Goal: Information Seeking & Learning: Check status

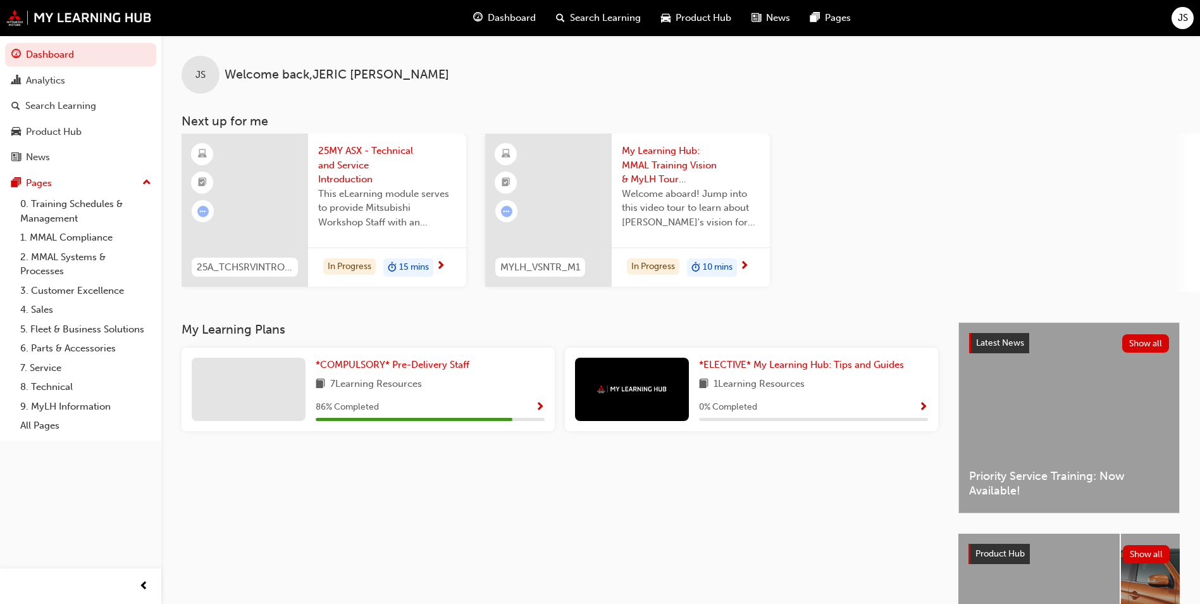
click at [266, 177] on div at bounding box center [245, 210] width 127 height 153
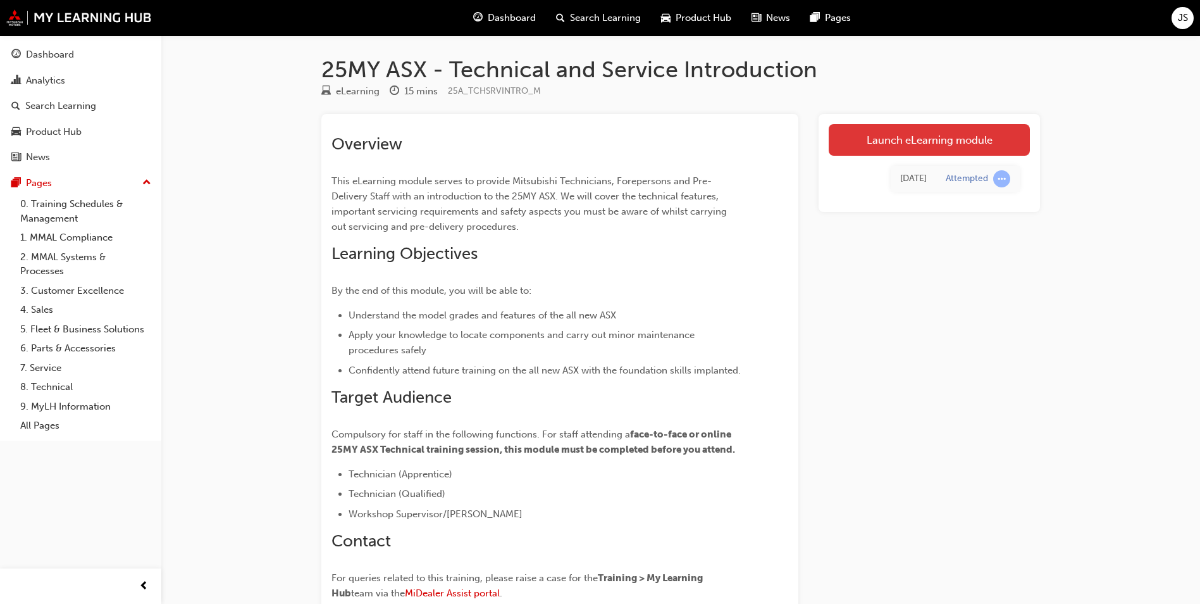
click at [910, 137] on link "Launch eLearning module" at bounding box center [929, 140] width 201 height 32
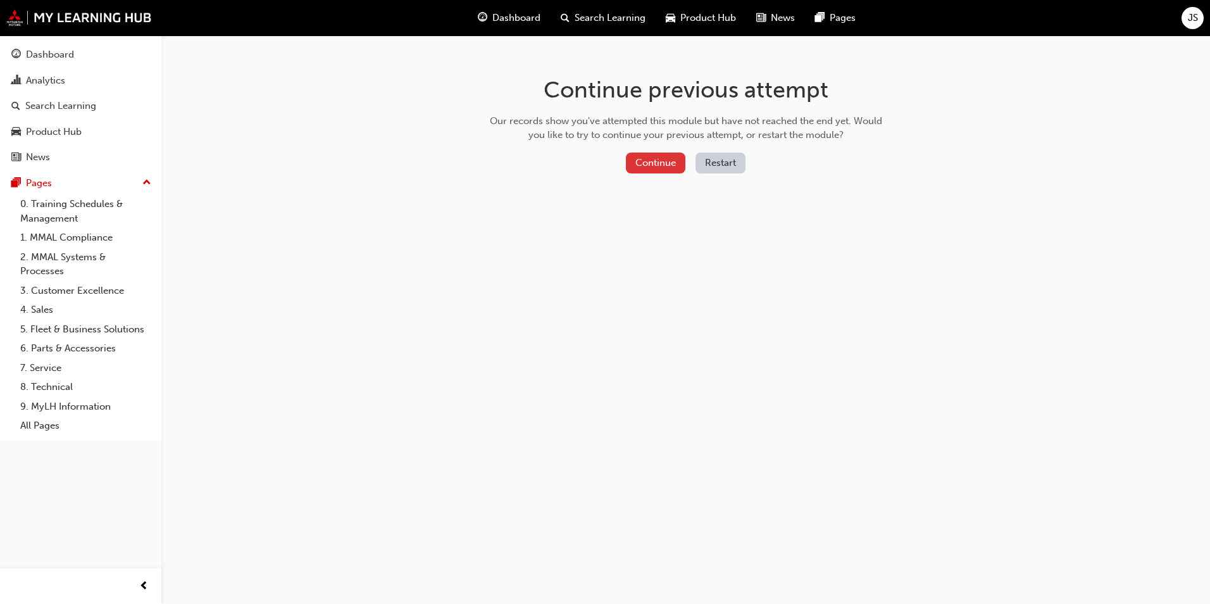
click at [664, 157] on button "Continue" at bounding box center [655, 162] width 59 height 21
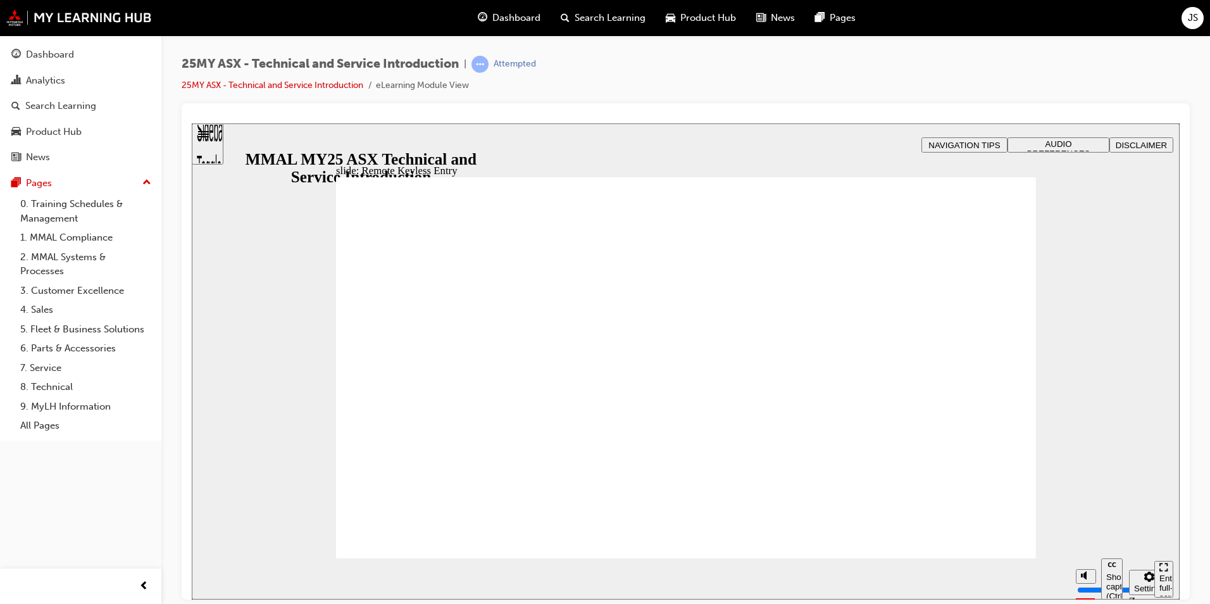
type input "20"
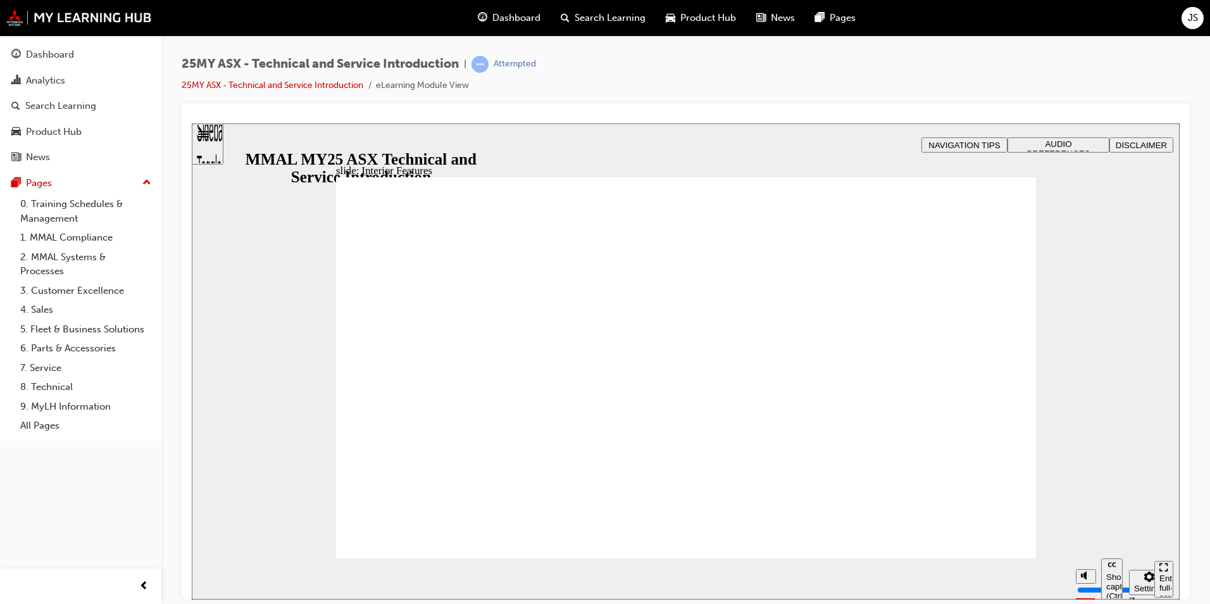
type input "17"
drag, startPoint x: 919, startPoint y: 294, endPoint x: 907, endPoint y: 357, distance: 63.9
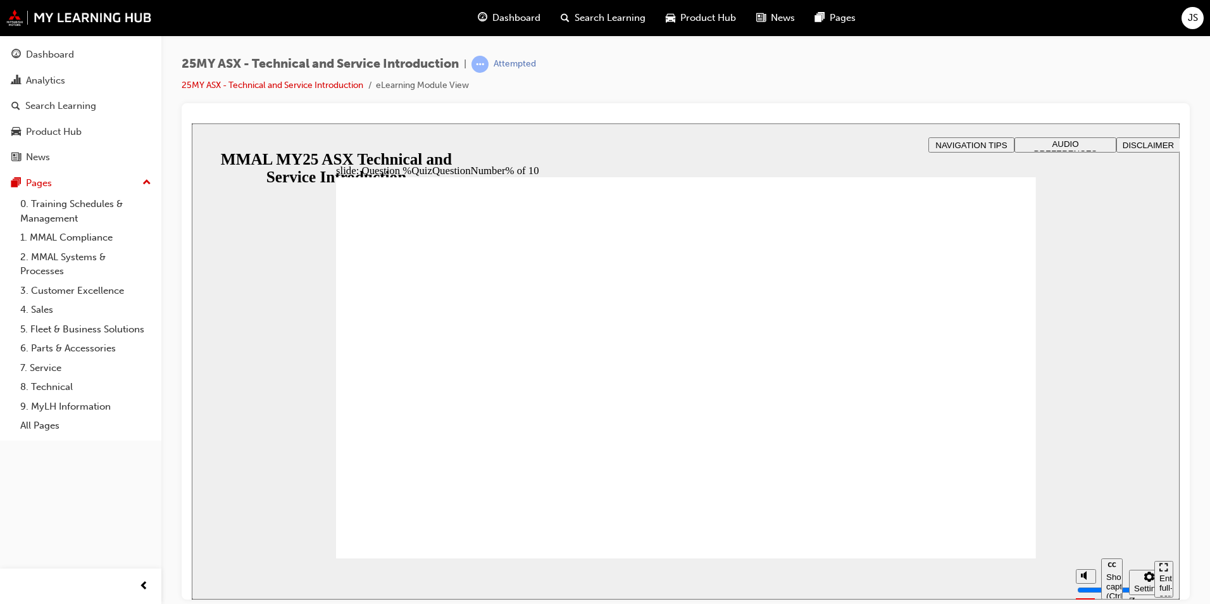
radio input "true"
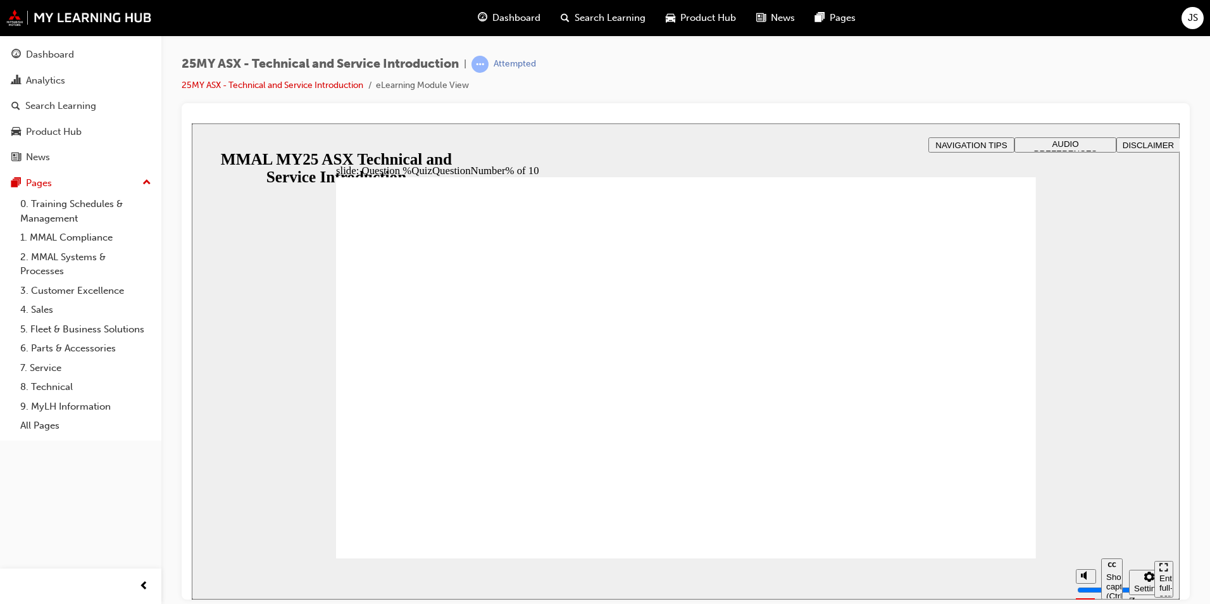
radio input "false"
radio input "true"
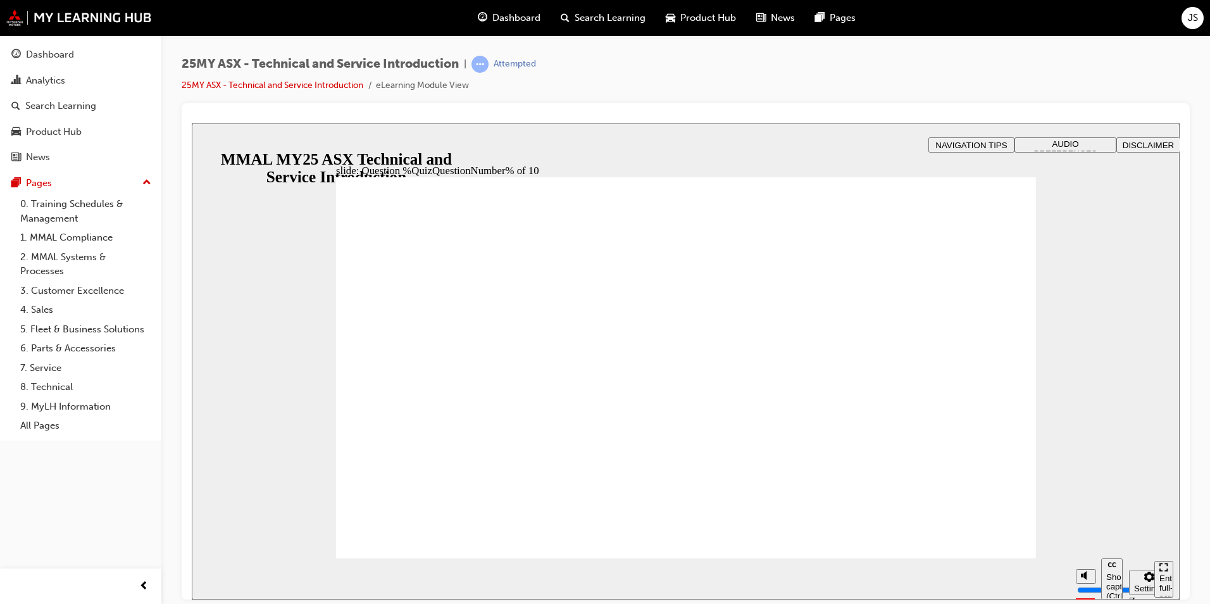
radio input "true"
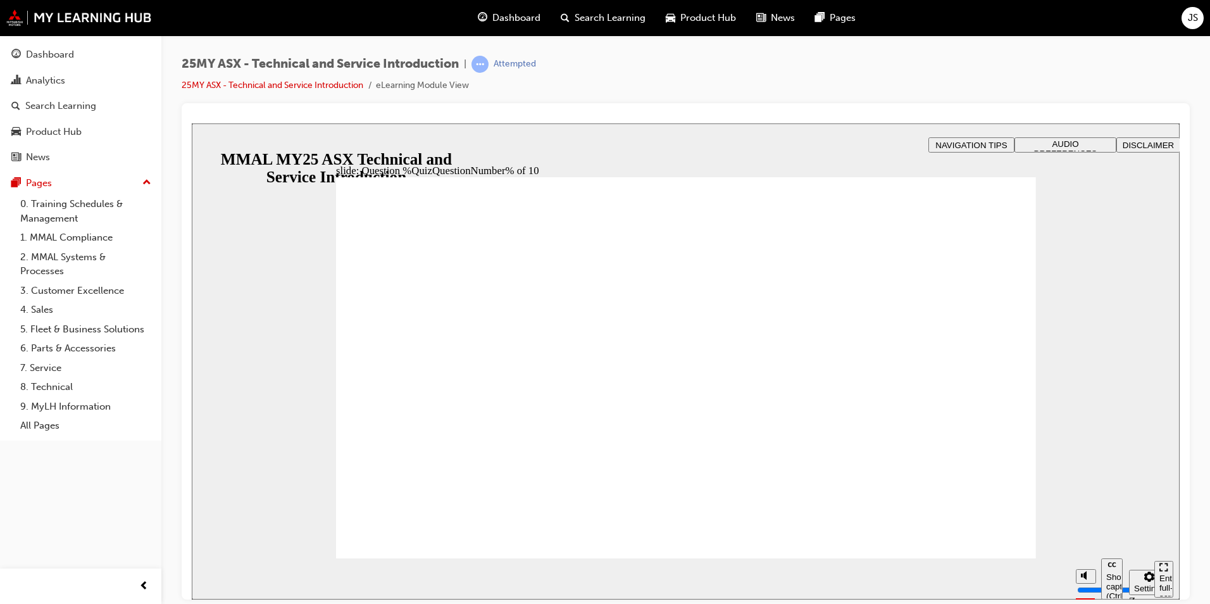
radio input "true"
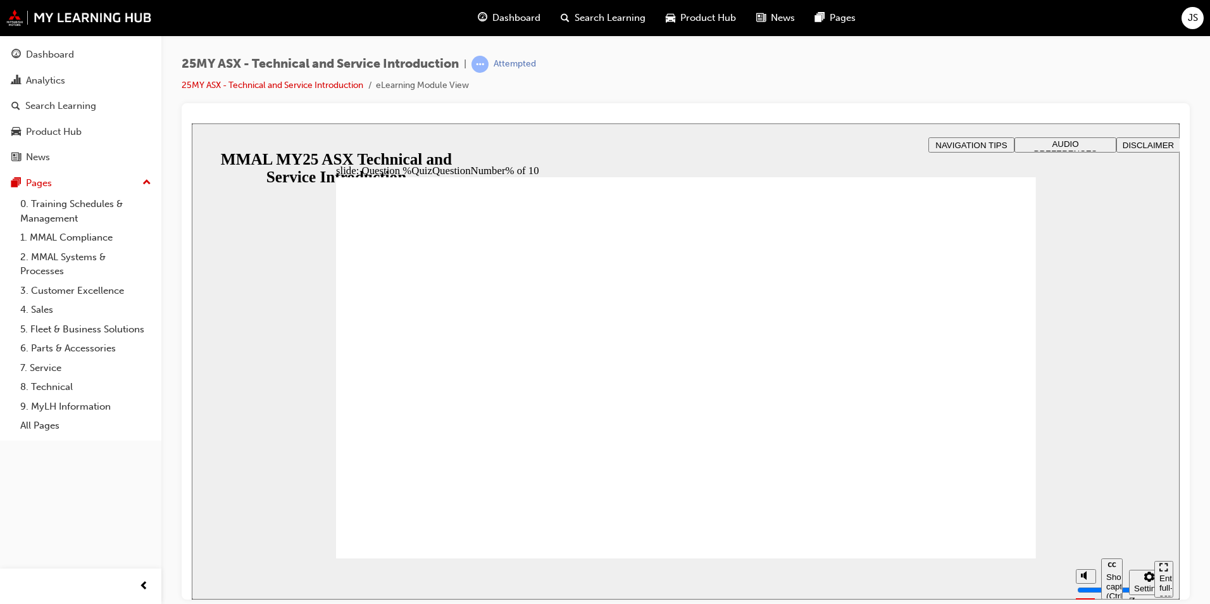
radio input "true"
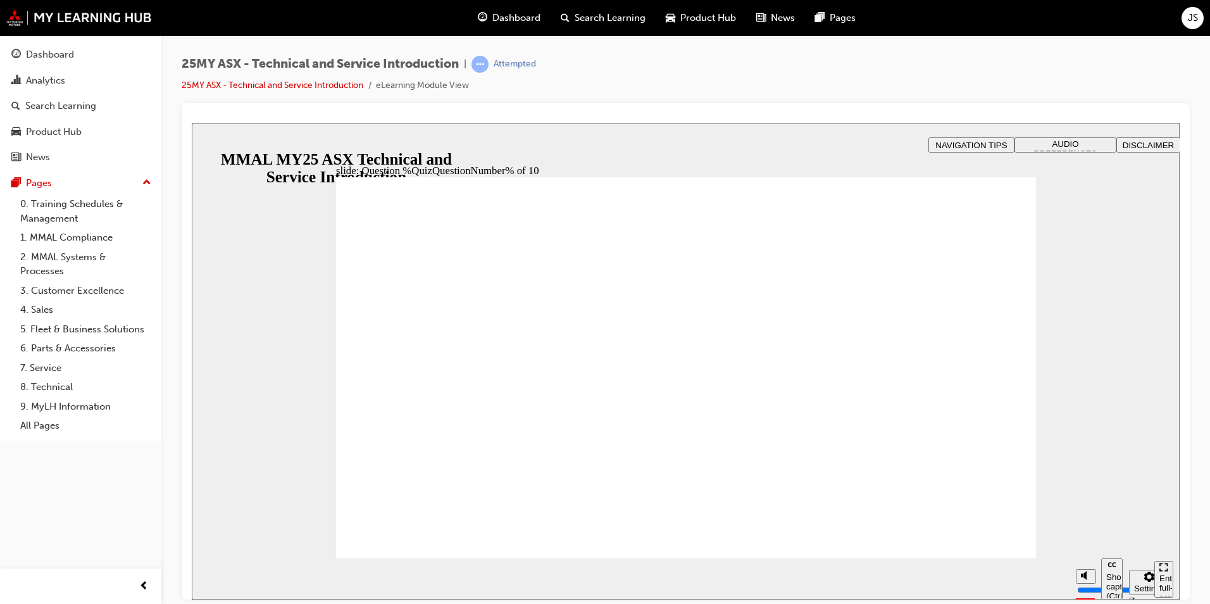
radio input "true"
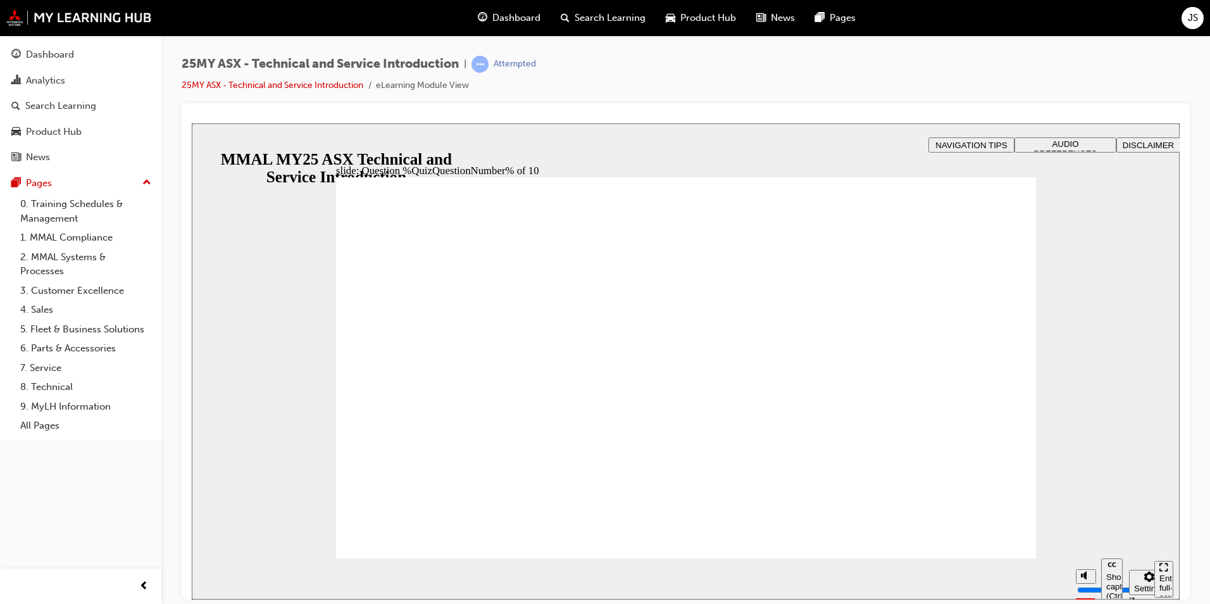
radio input "true"
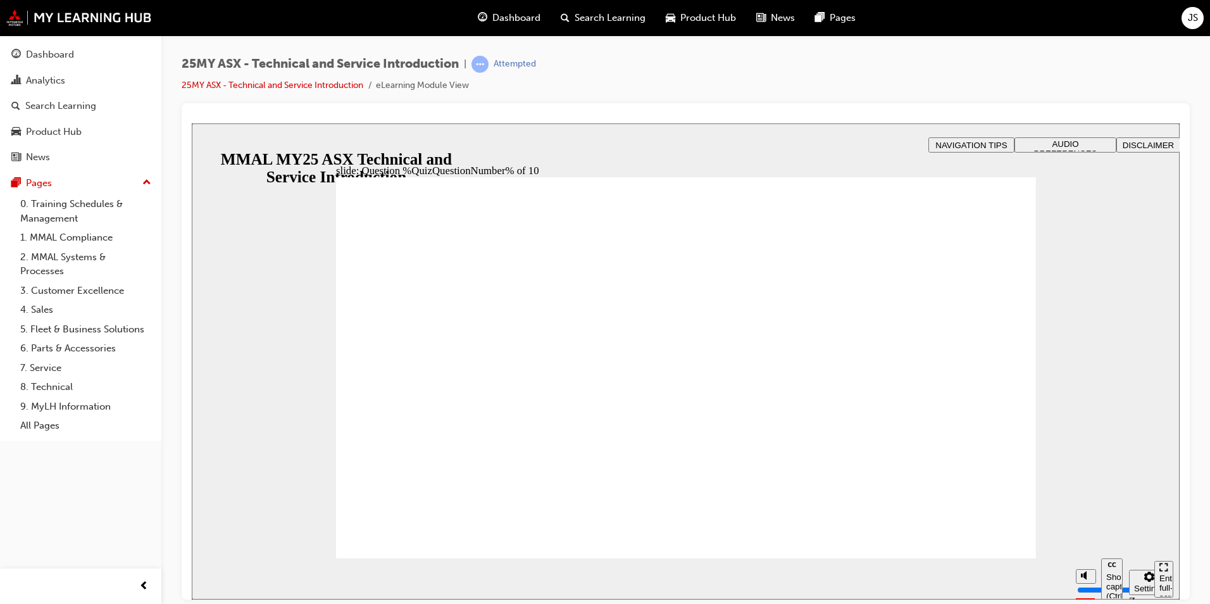
radio input "true"
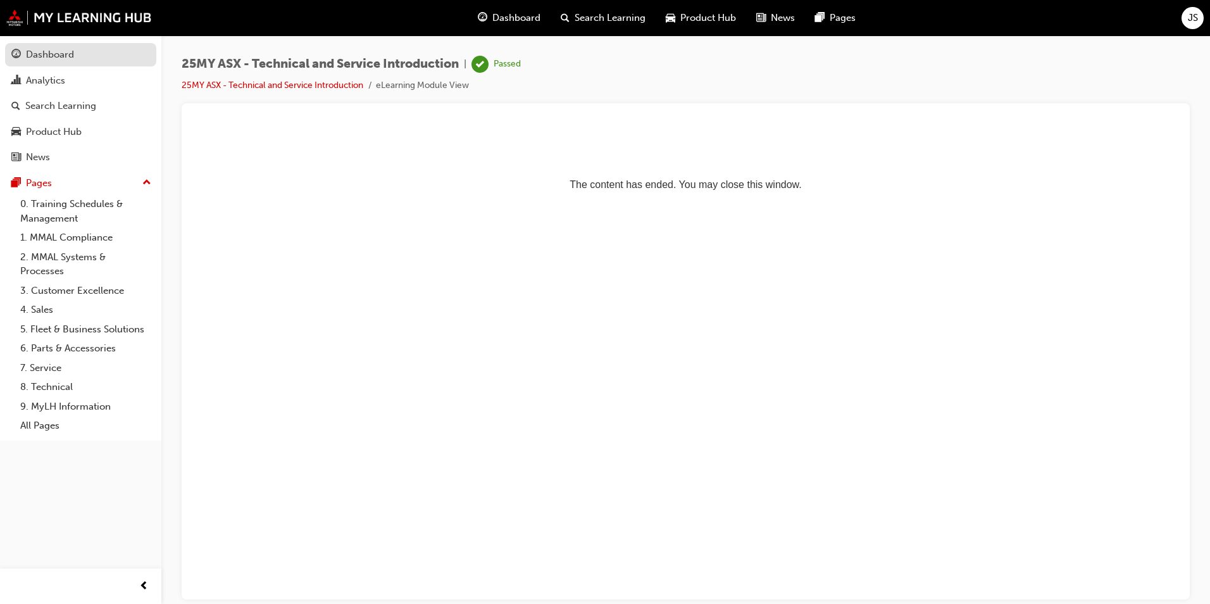
click at [46, 49] on div "Dashboard" at bounding box center [50, 54] width 48 height 15
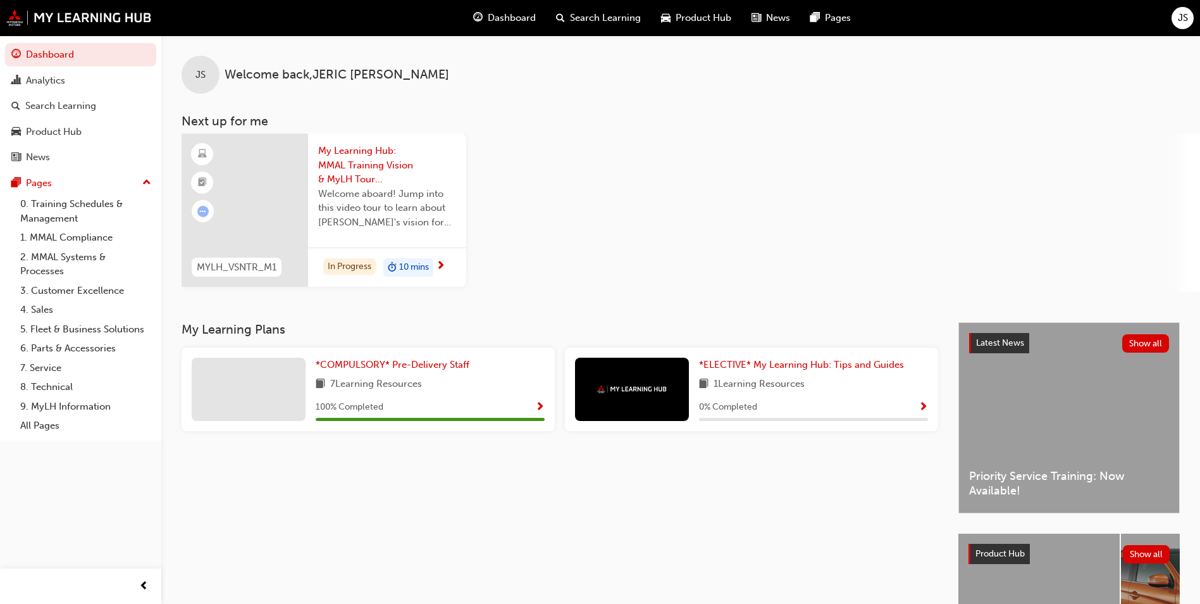
click at [249, 379] on div at bounding box center [249, 388] width 114 height 63
click at [382, 359] on span "*COMPULSORY* Pre-Delivery Staff" at bounding box center [393, 364] width 154 height 11
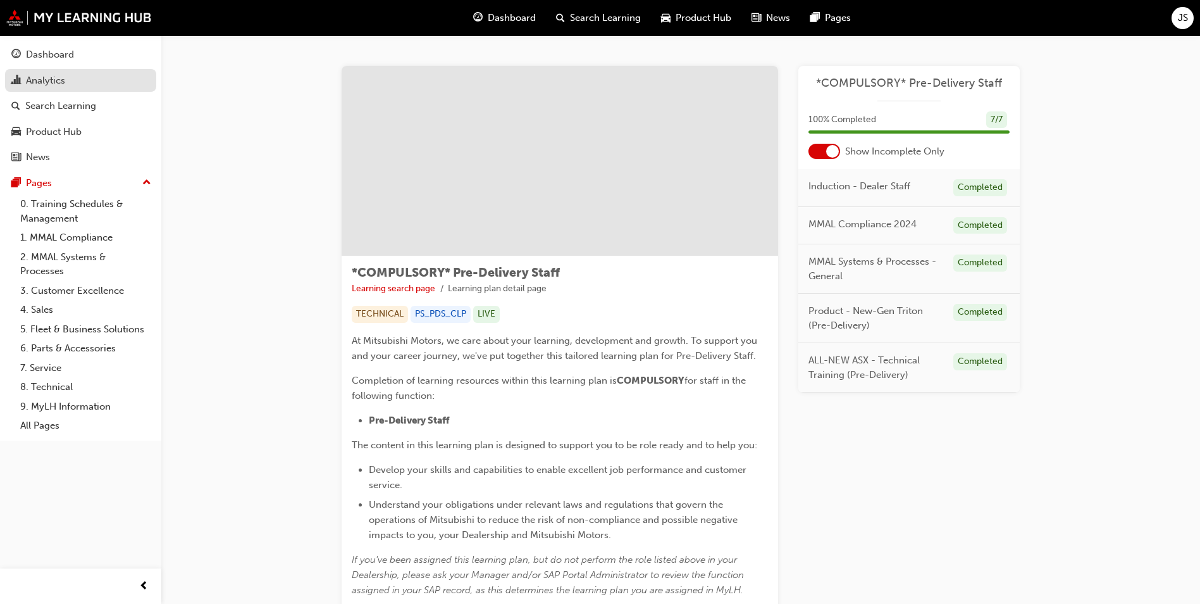
click at [39, 85] on div "Analytics" at bounding box center [45, 80] width 39 height 15
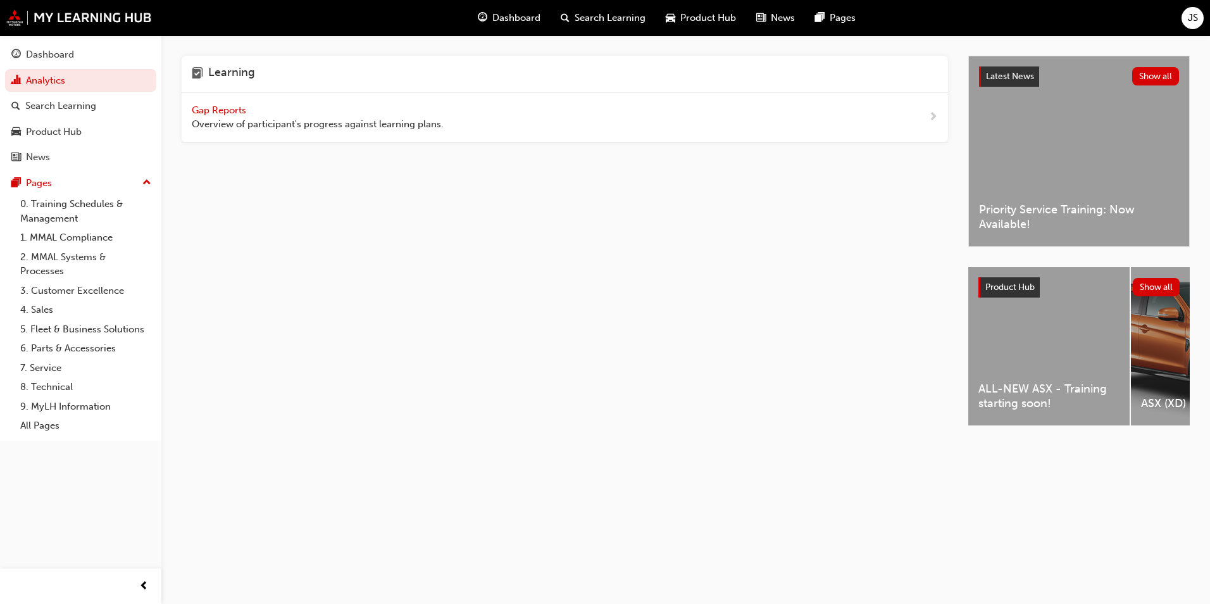
click at [221, 108] on span "Gap Reports" at bounding box center [220, 109] width 57 height 11
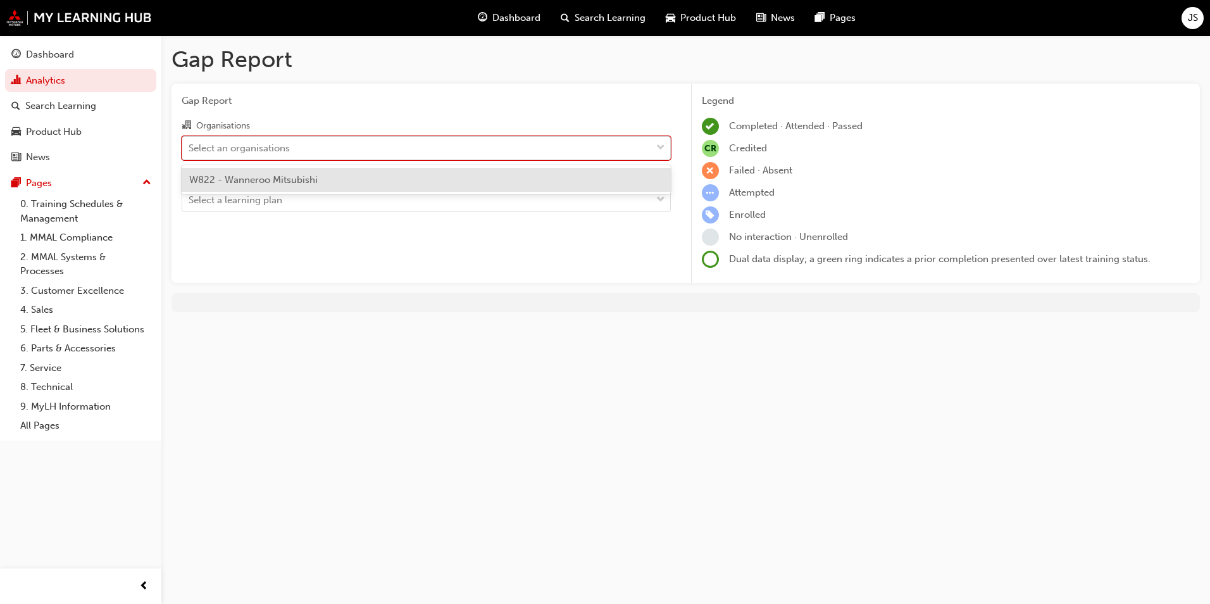
click at [281, 142] on div "Select an organisations" at bounding box center [239, 147] width 101 height 15
click at [190, 142] on input "Organisations option W822 - Wanneroo Mitsubishi focused, 1 of 1. 1 result avail…" at bounding box center [189, 147] width 1 height 11
drag, startPoint x: 280, startPoint y: 175, endPoint x: 274, endPoint y: 204, distance: 29.0
click at [279, 178] on span "W822 - Wanneroo Mitsubishi" at bounding box center [253, 179] width 128 height 11
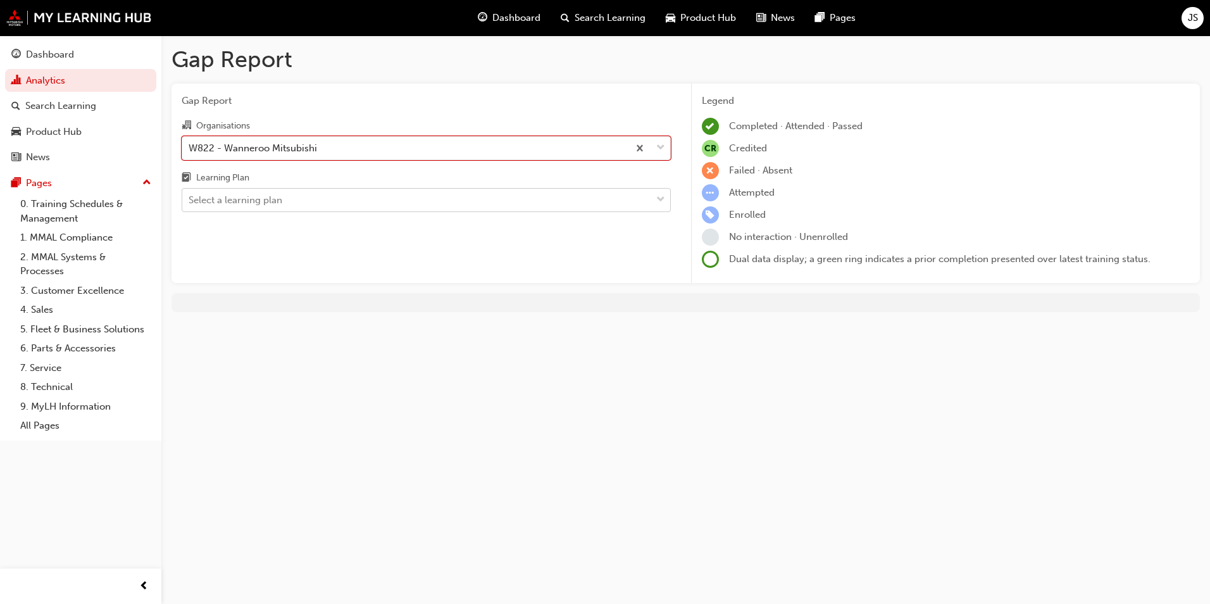
click at [274, 202] on div "Select a learning plan" at bounding box center [236, 200] width 94 height 15
click at [190, 202] on input "Learning Plan Select a learning plan" at bounding box center [189, 199] width 1 height 11
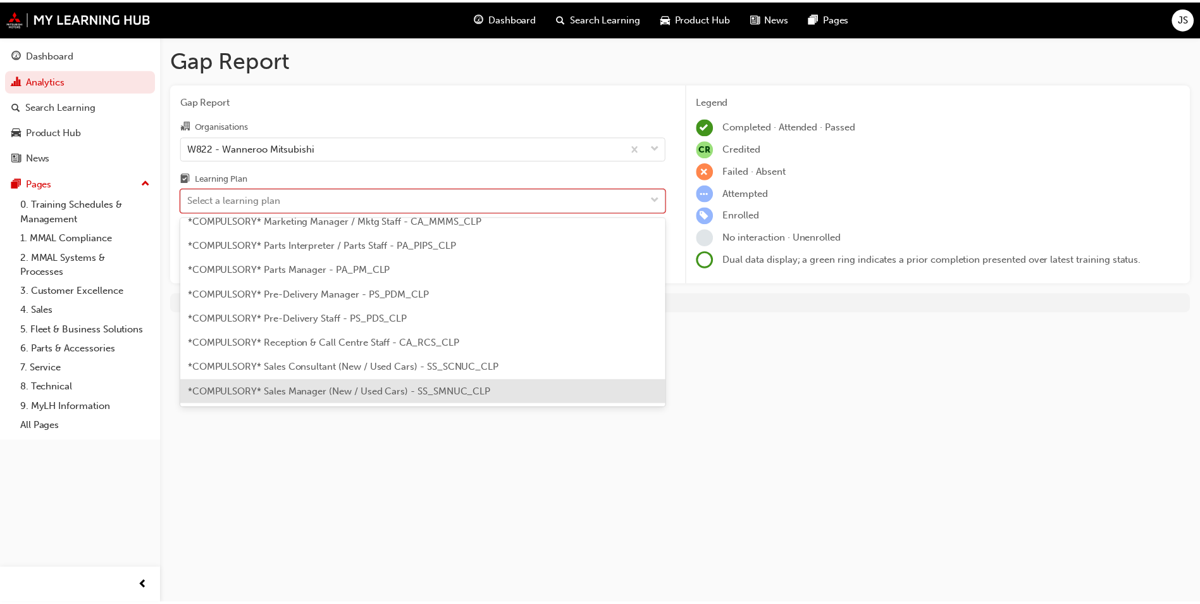
scroll to position [253, 0]
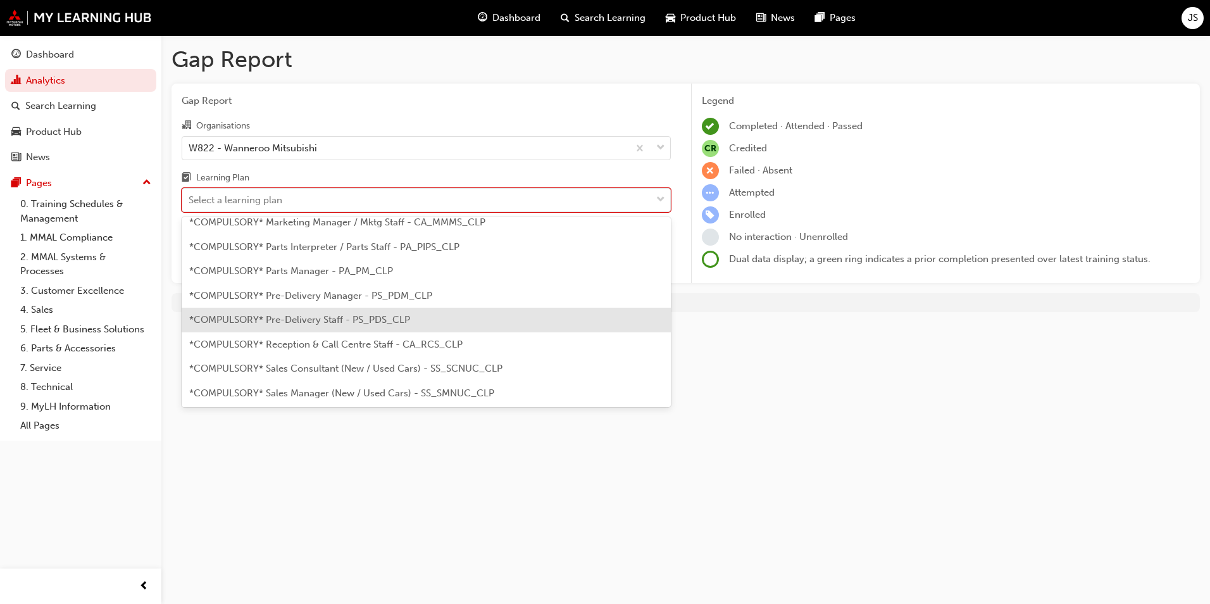
click at [323, 323] on span "*COMPULSORY* Pre-Delivery Staff - PS_PDS_CLP" at bounding box center [299, 319] width 221 height 11
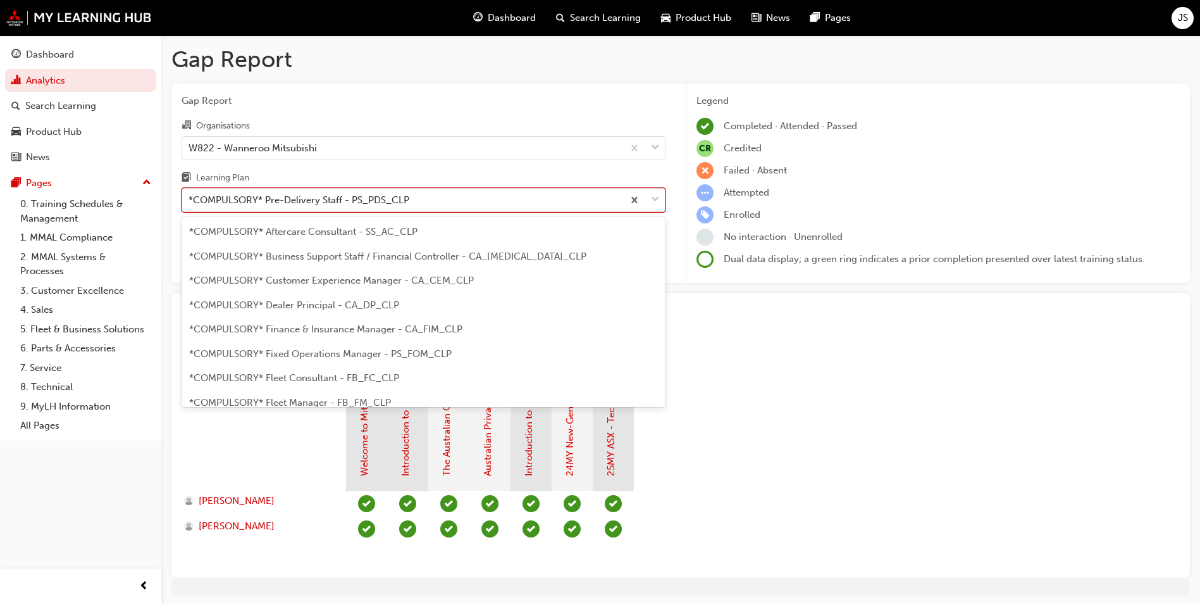
click at [649, 197] on div at bounding box center [644, 200] width 42 height 23
click at [190, 197] on input "Learning Plan option *COMPULSORY* Pre-Delivery Staff - PS_PDS_CLP, selected. op…" at bounding box center [189, 199] width 1 height 11
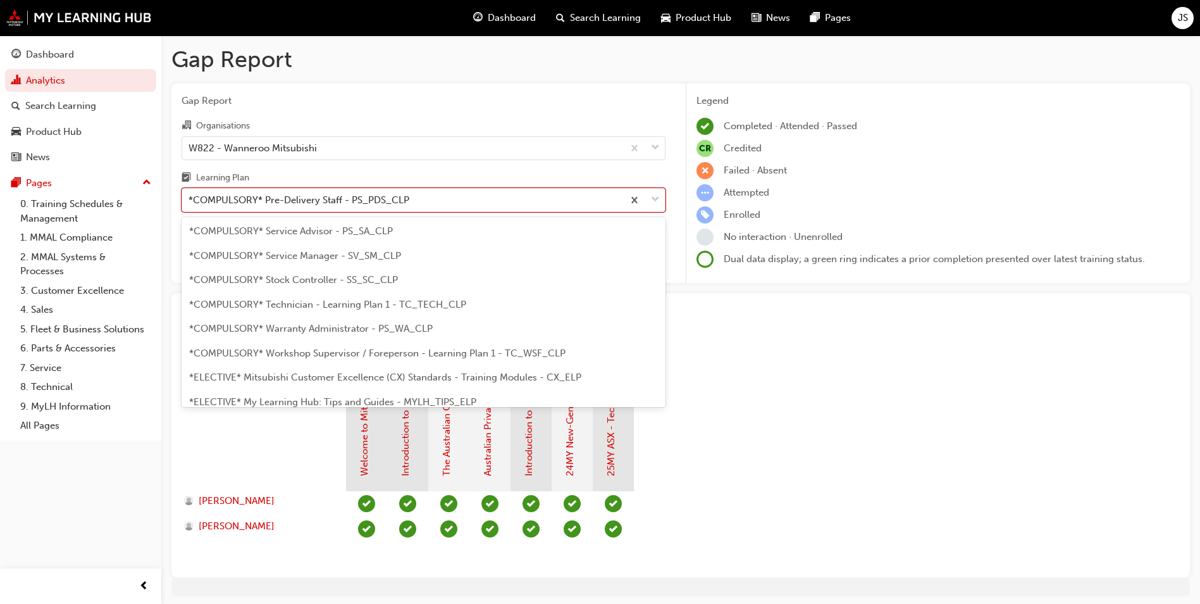
scroll to position [440, 0]
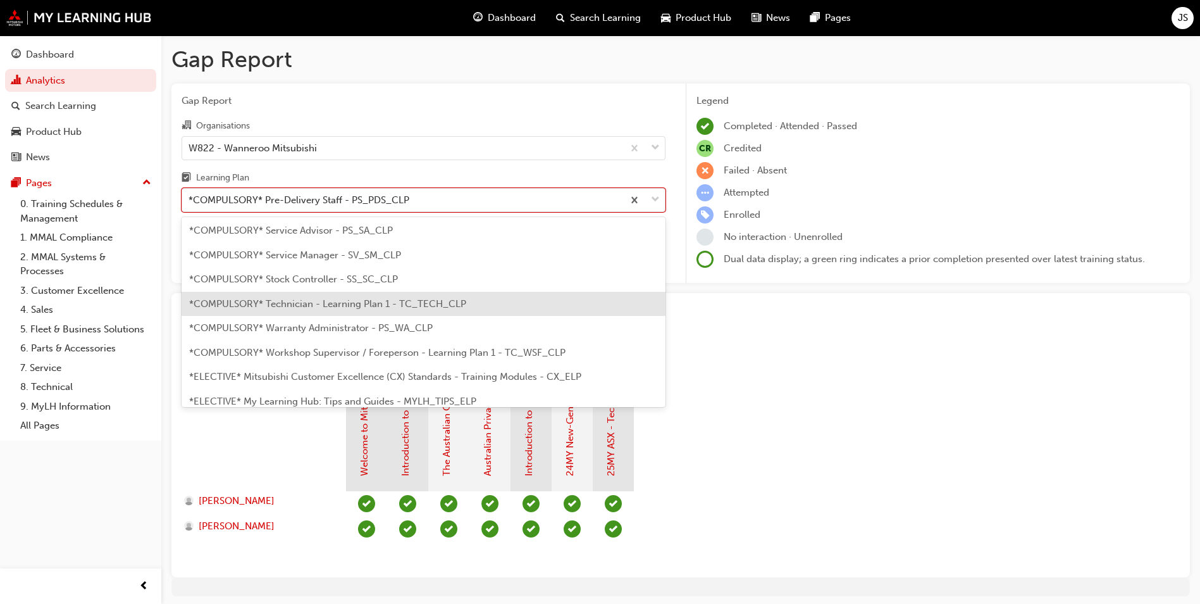
click at [319, 304] on span "*COMPULSORY* Technician - Learning Plan 1 - TC_TECH_CLP" at bounding box center [327, 303] width 277 height 11
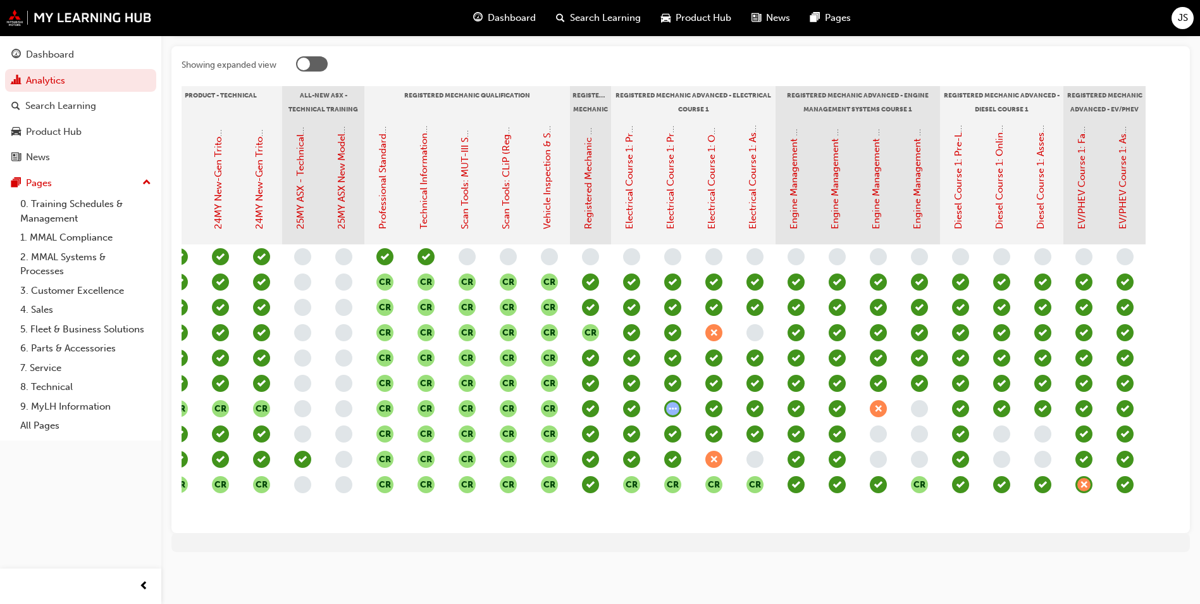
scroll to position [0, 523]
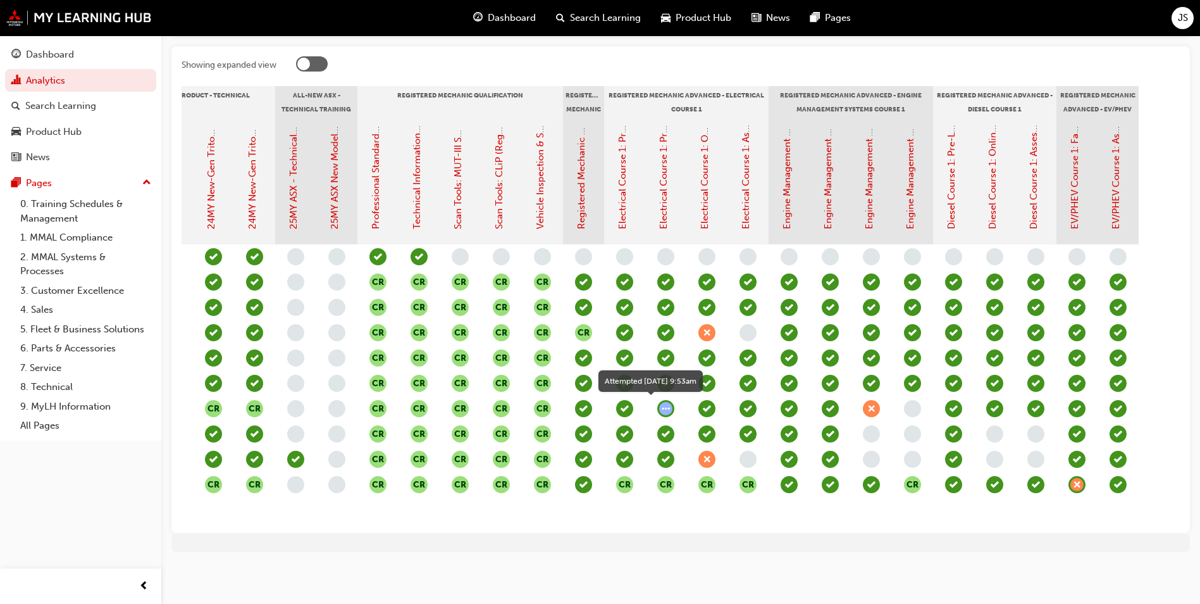
click at [662, 402] on span "learningRecordVerb_ATTEMPT-icon" at bounding box center [665, 408] width 17 height 17
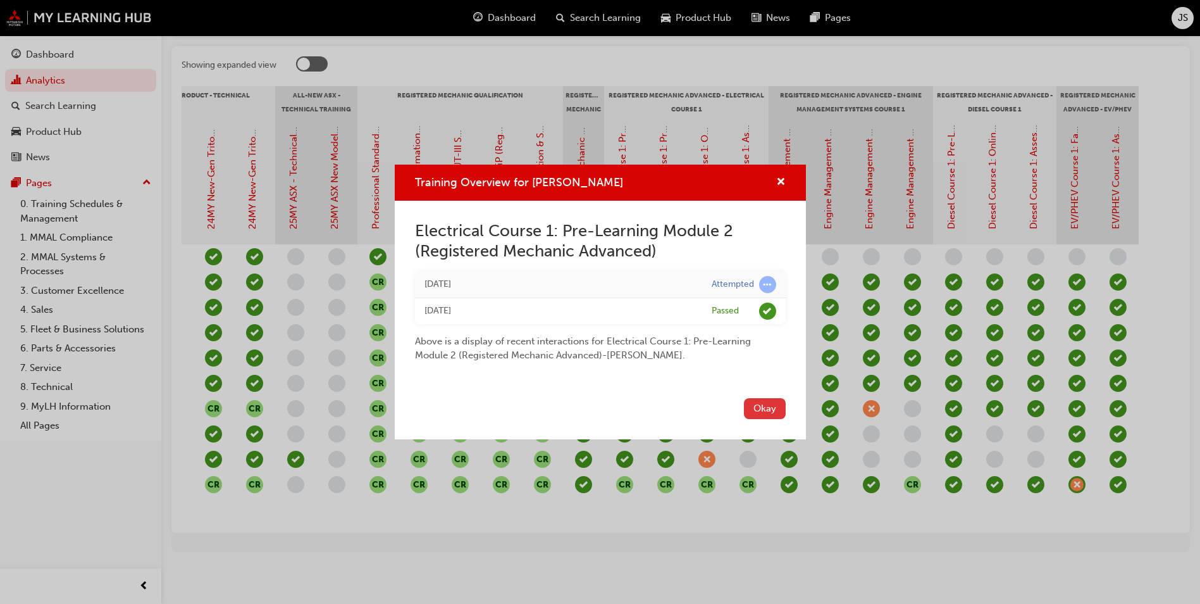
click at [776, 405] on button "Okay" at bounding box center [765, 408] width 42 height 21
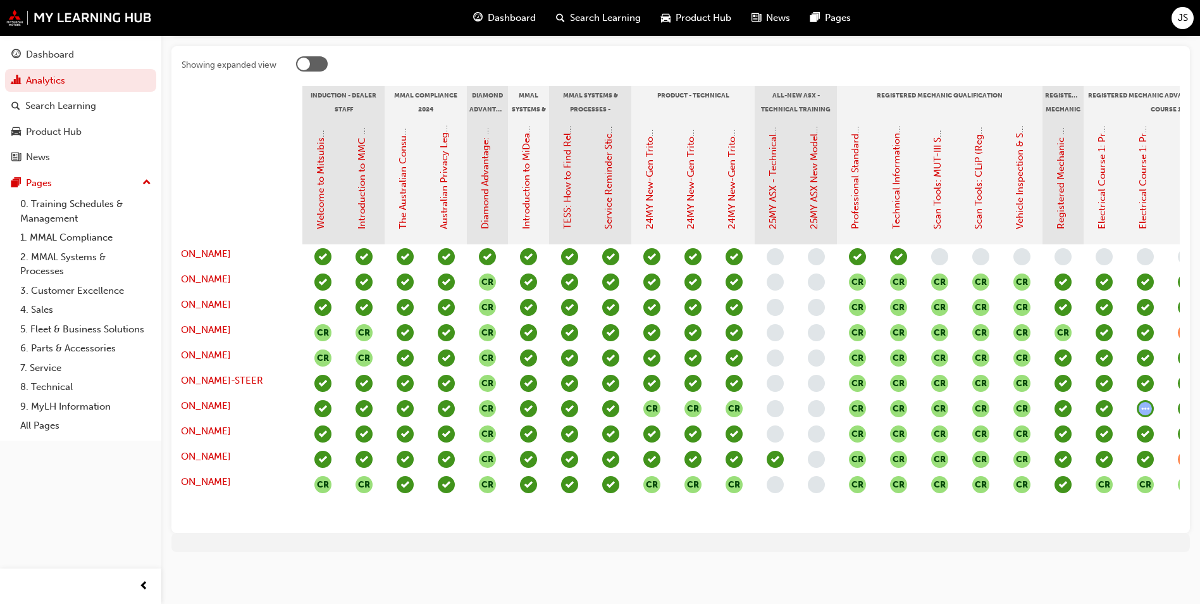
scroll to position [0, 0]
